Goal: Check status: Check status

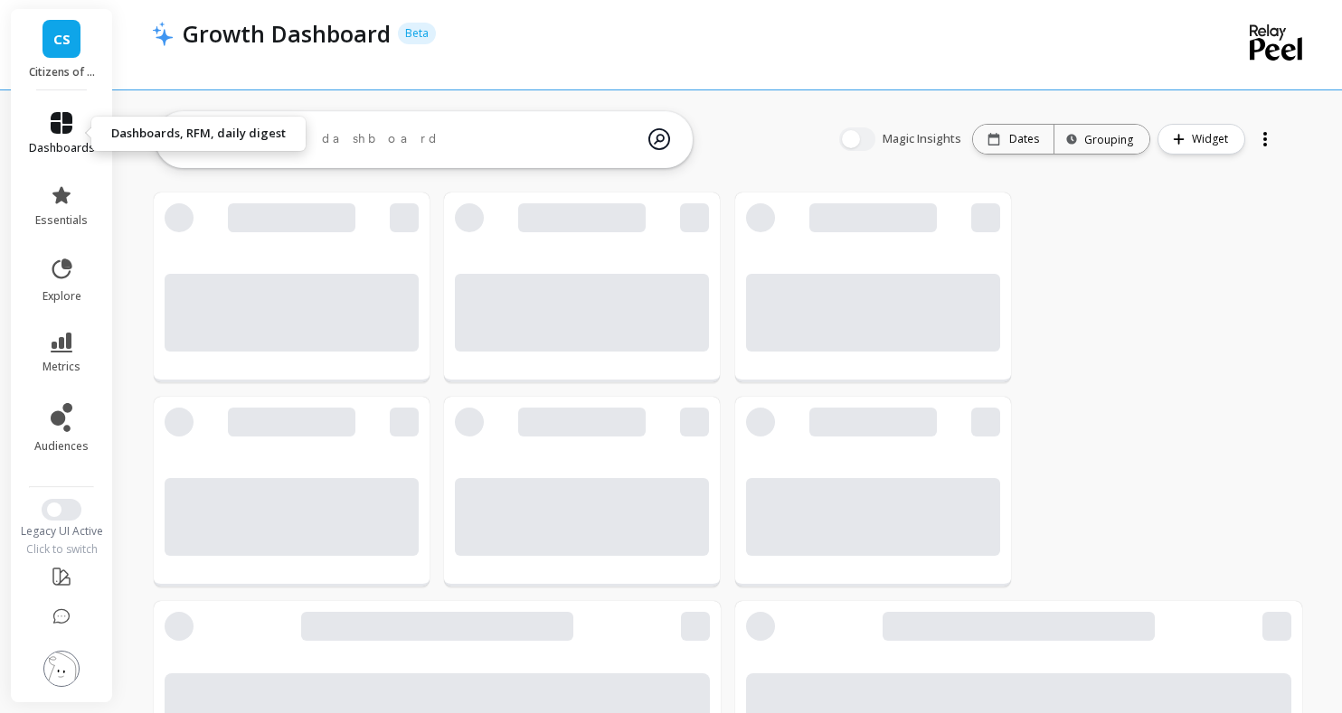
click at [61, 128] on icon at bounding box center [62, 123] width 22 height 22
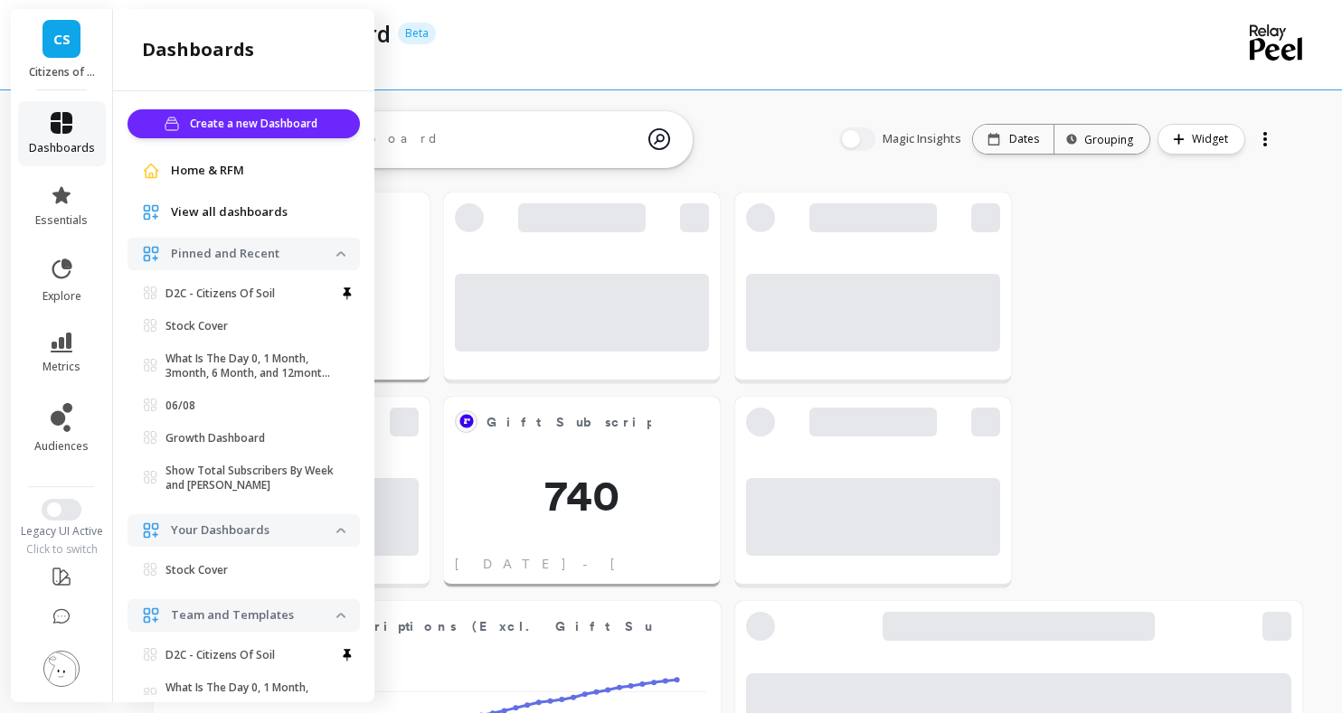
scroll to position [204, 0]
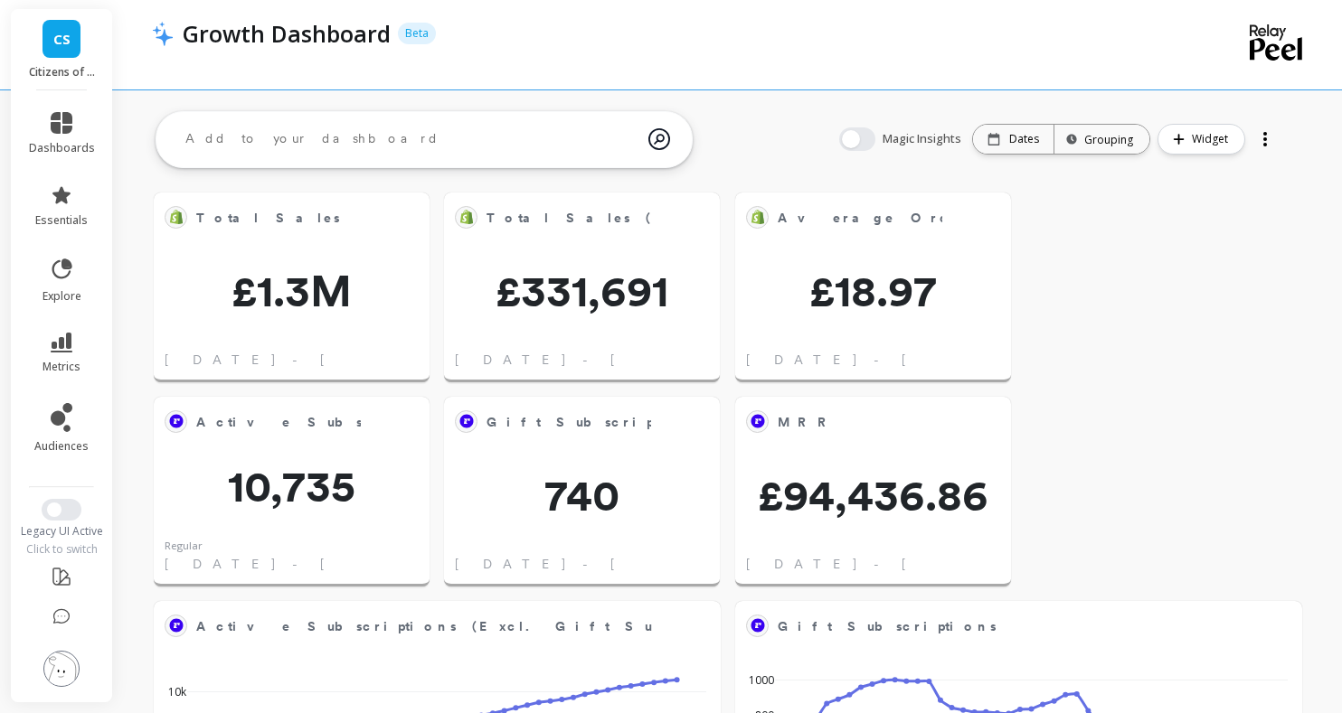
scroll to position [0, 0]
click at [571, 292] on span "£331,691" at bounding box center [582, 290] width 276 height 43
click at [285, 293] on span "£1.3M" at bounding box center [292, 290] width 276 height 43
click at [1025, 148] on div "Dates" at bounding box center [1013, 139] width 80 height 29
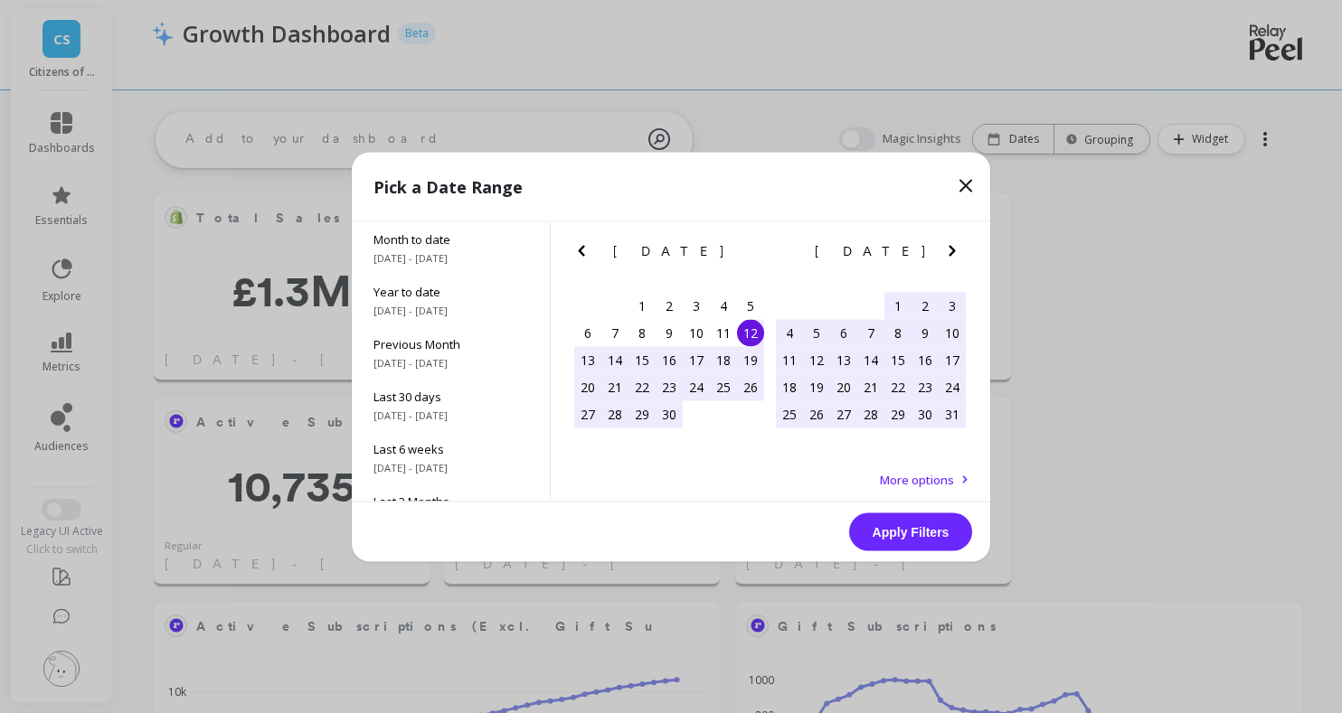
click at [950, 260] on icon "Next Month" at bounding box center [952, 251] width 22 height 22
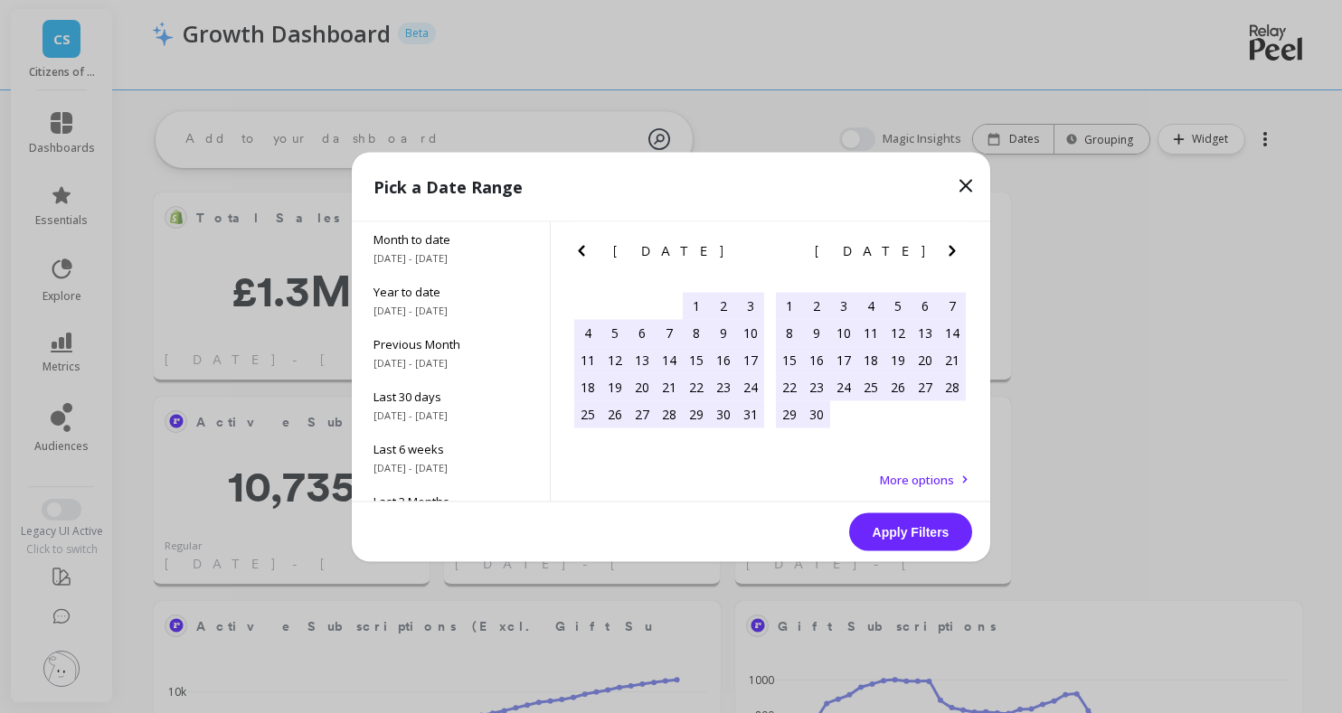
click at [950, 260] on icon "Next Month" at bounding box center [952, 251] width 22 height 22
click at [846, 414] on div "30" at bounding box center [843, 414] width 27 height 27
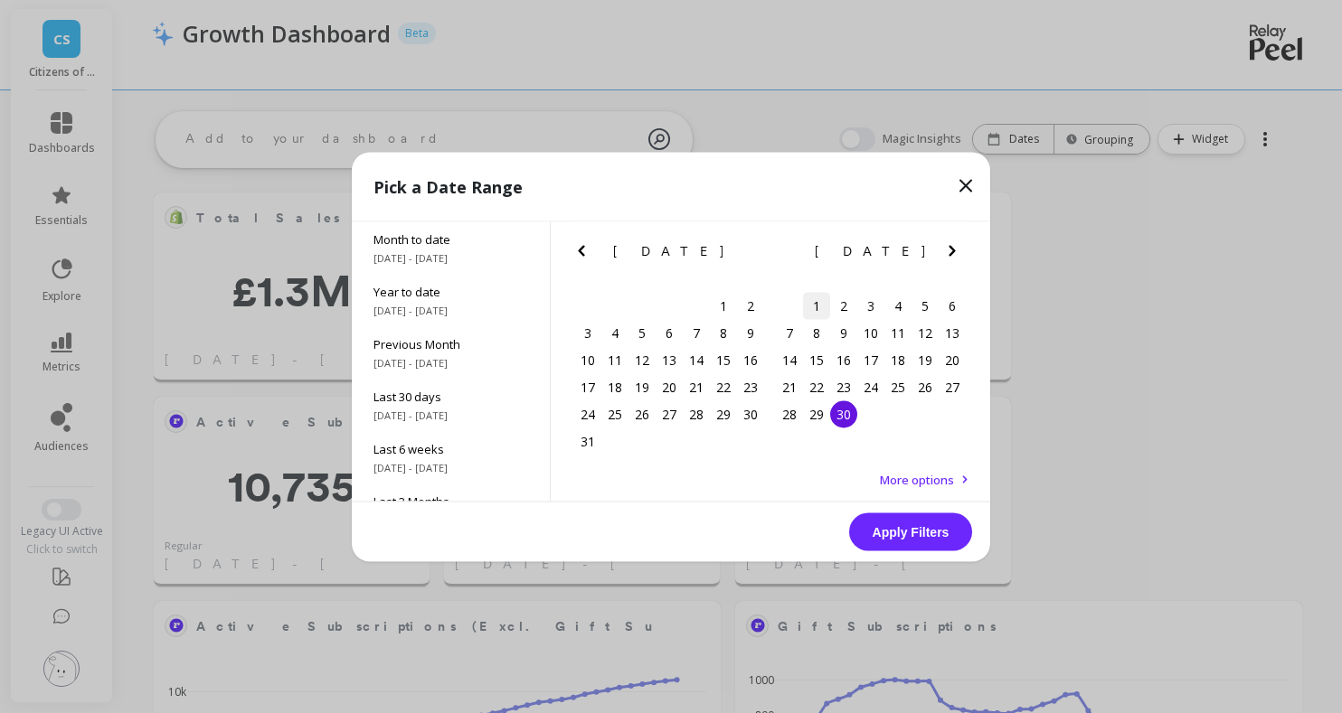
click at [816, 306] on div "1" at bounding box center [816, 305] width 27 height 27
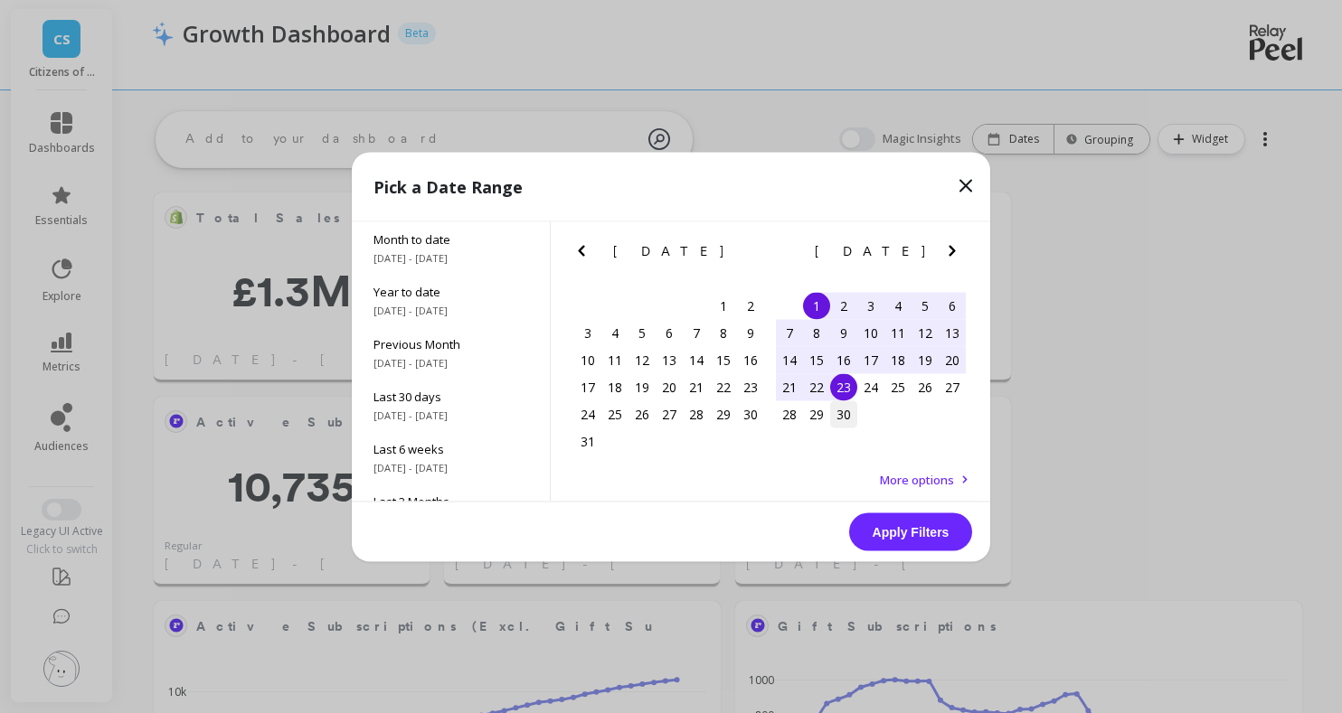
click at [838, 410] on div "30" at bounding box center [843, 414] width 27 height 27
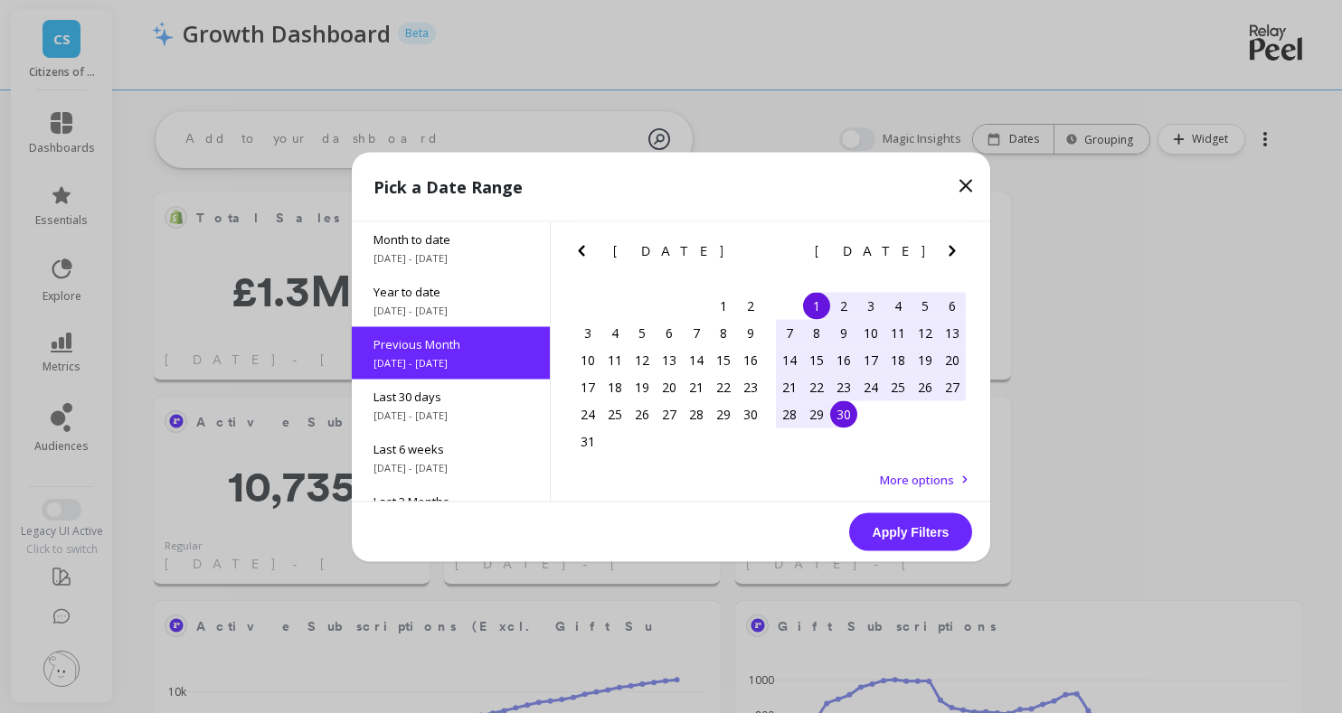
click at [904, 539] on button "Apply Filters" at bounding box center [910, 532] width 123 height 38
